Goal: Navigation & Orientation: Locate item on page

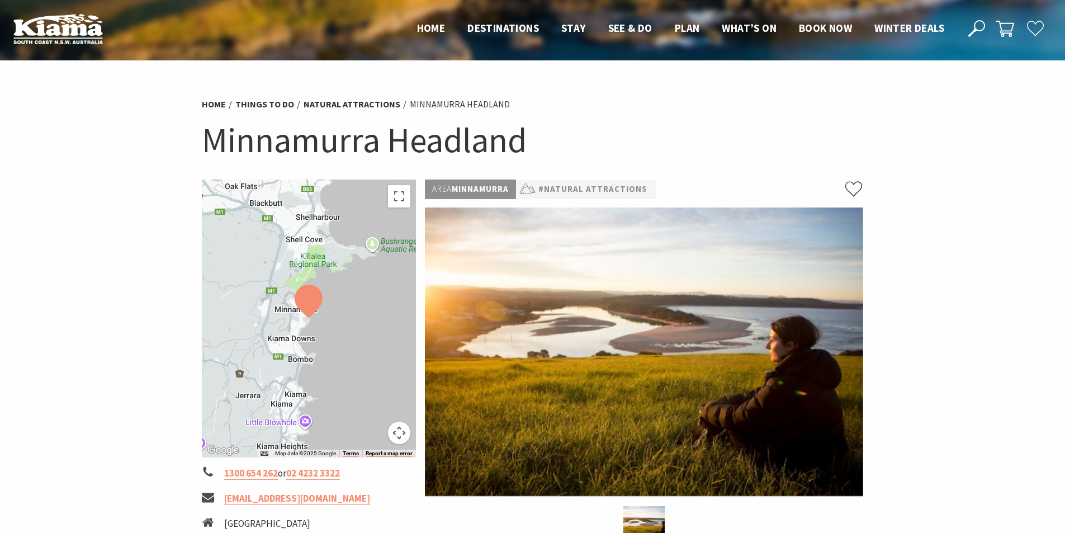
click at [350, 258] on div at bounding box center [309, 318] width 215 height 278
click at [398, 437] on button "Map camera controls" at bounding box center [399, 432] width 22 height 22
click at [369, 382] on button "Zoom in" at bounding box center [371, 377] width 22 height 22
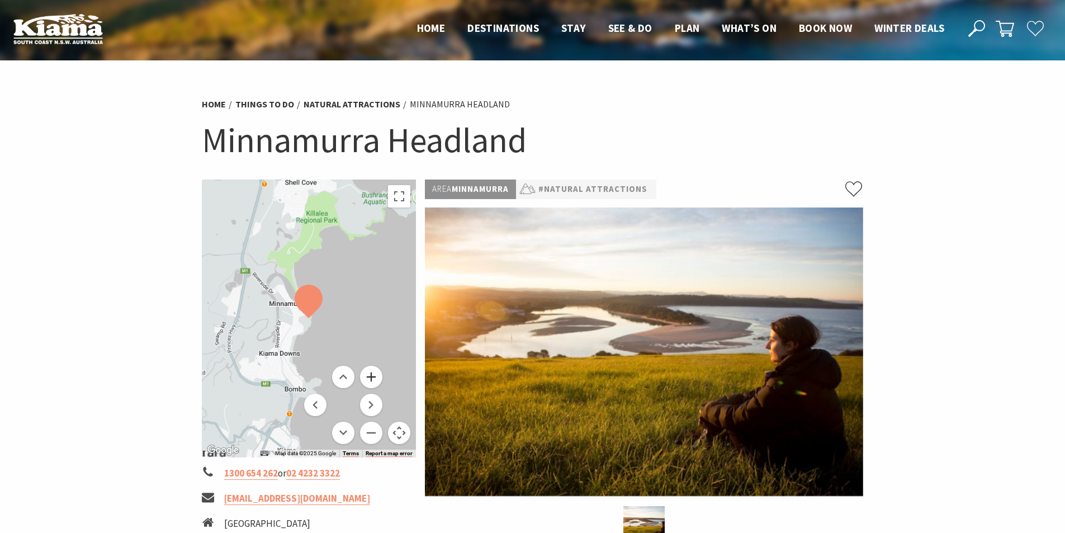
click at [371, 381] on button "Zoom in" at bounding box center [371, 377] width 22 height 22
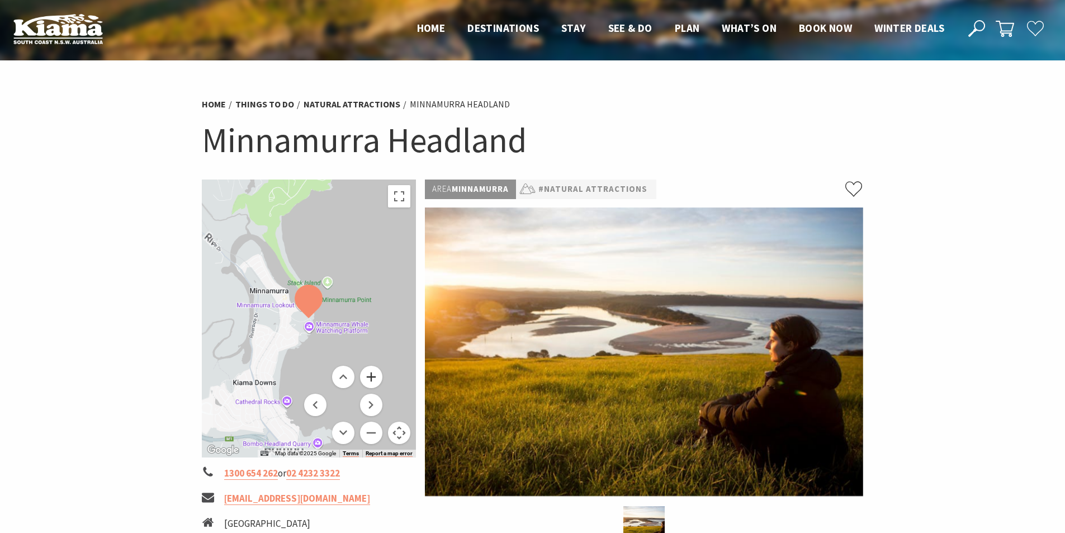
click at [371, 381] on button "Zoom in" at bounding box center [371, 377] width 22 height 22
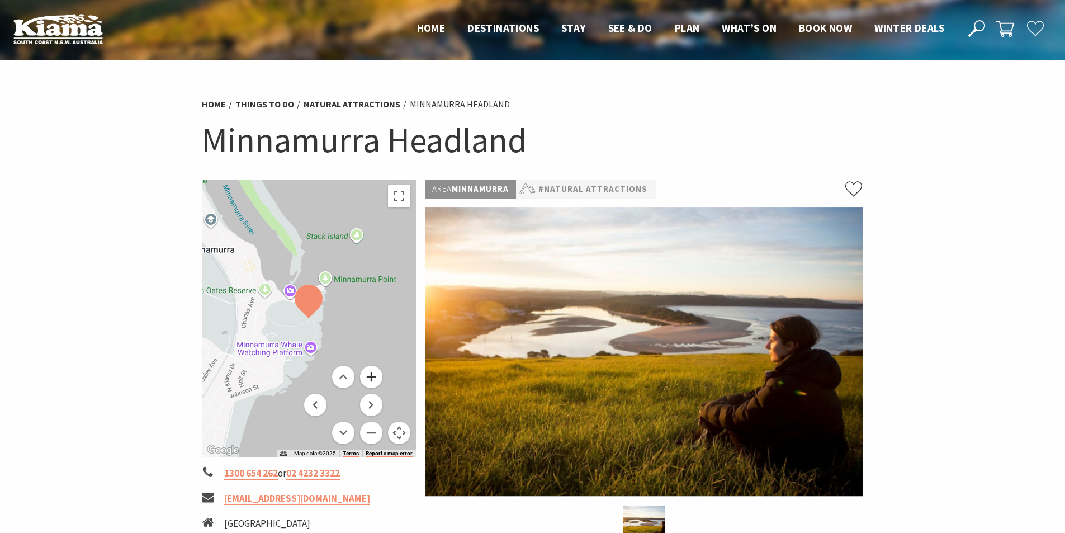
click at [373, 377] on button "Zoom in" at bounding box center [371, 377] width 22 height 22
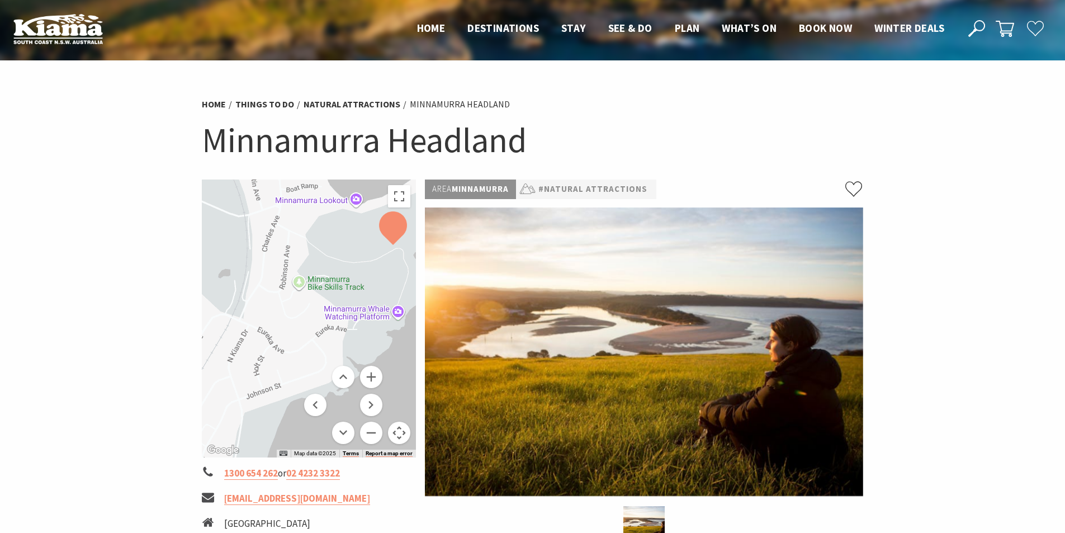
drag, startPoint x: 294, startPoint y: 343, endPoint x: 385, endPoint y: 254, distance: 126.9
click at [382, 269] on div at bounding box center [309, 318] width 215 height 278
click at [404, 196] on button "Toggle fullscreen view" at bounding box center [399, 196] width 22 height 22
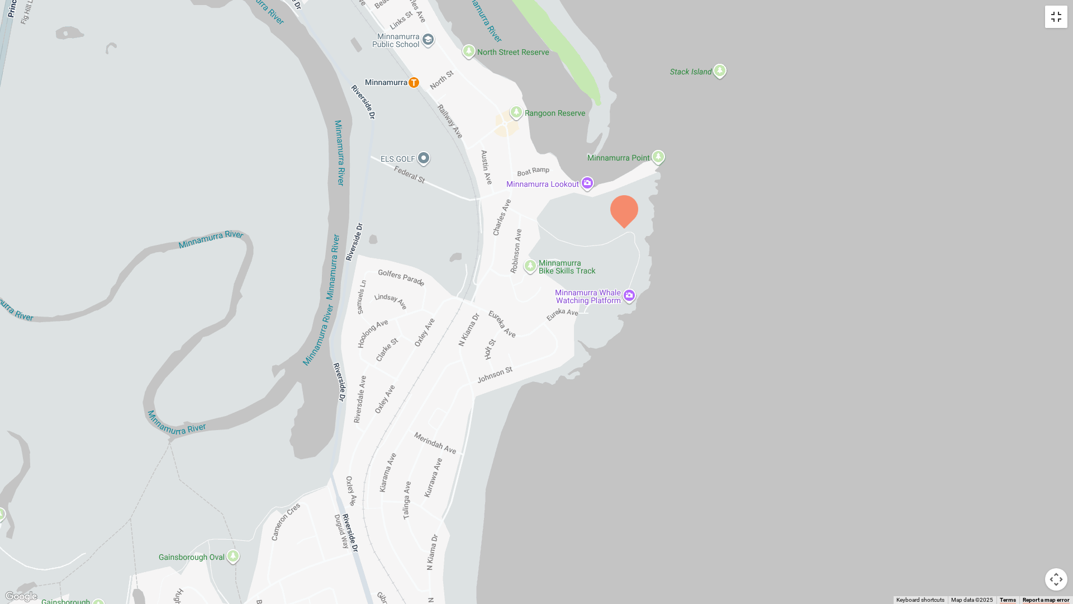
click at [1061, 25] on button "Toggle fullscreen view" at bounding box center [1056, 17] width 22 height 22
